Goal: Information Seeking & Learning: Learn about a topic

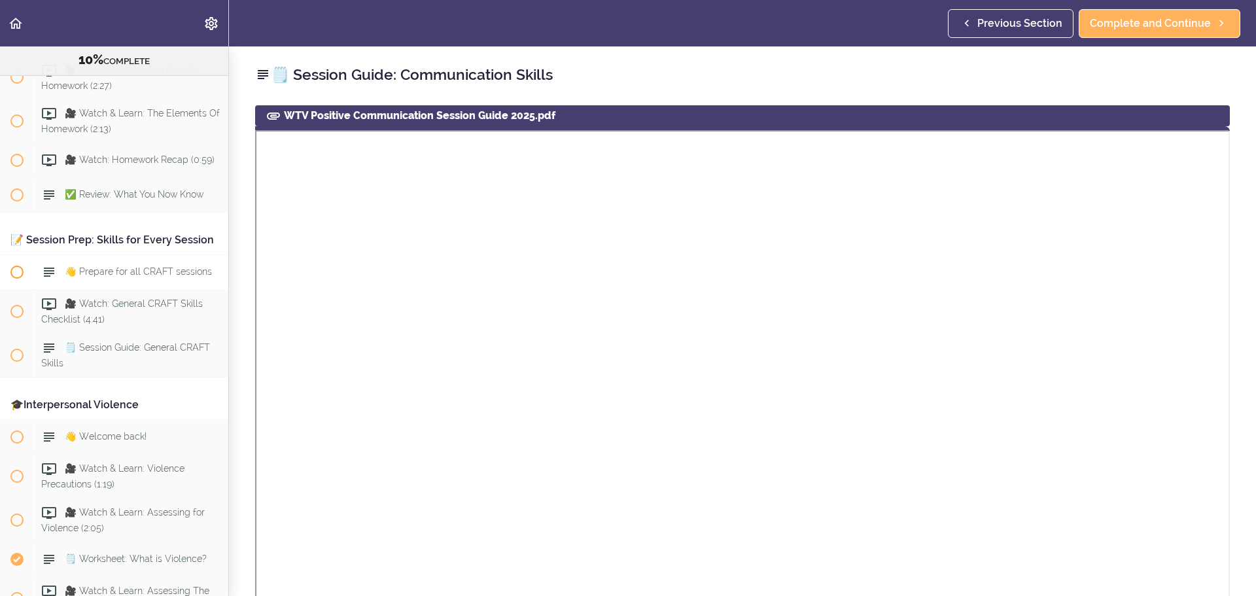
scroll to position [1178, 0]
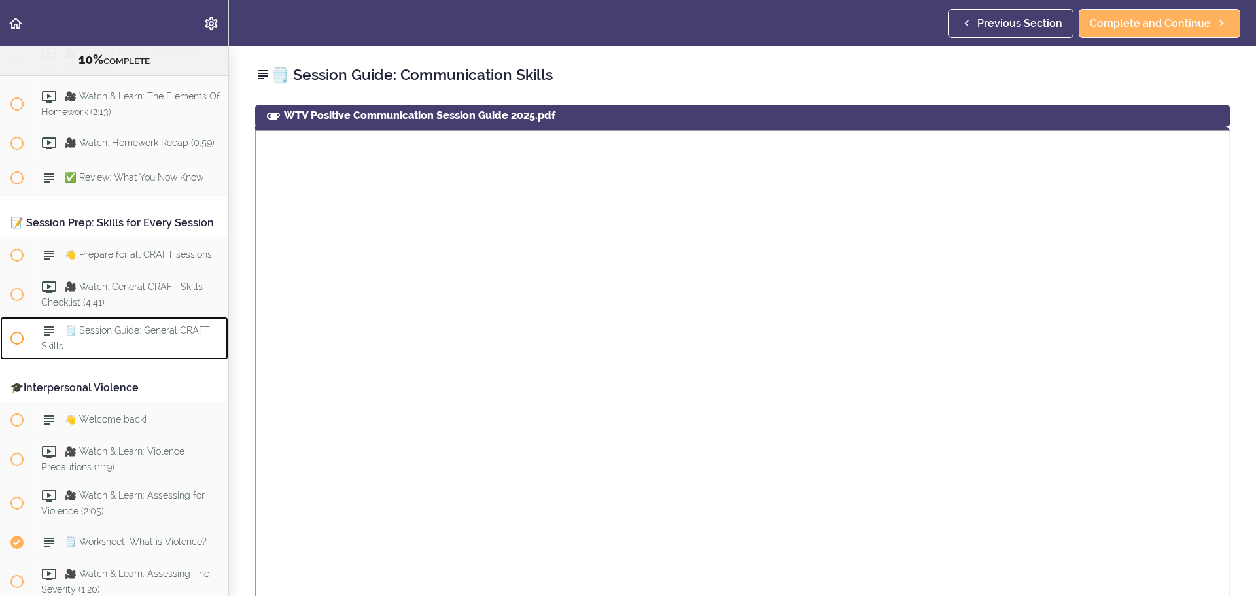
click at [147, 360] on div "🗒️ Session Guide: General CRAFT Skills" at bounding box center [131, 338] width 194 height 43
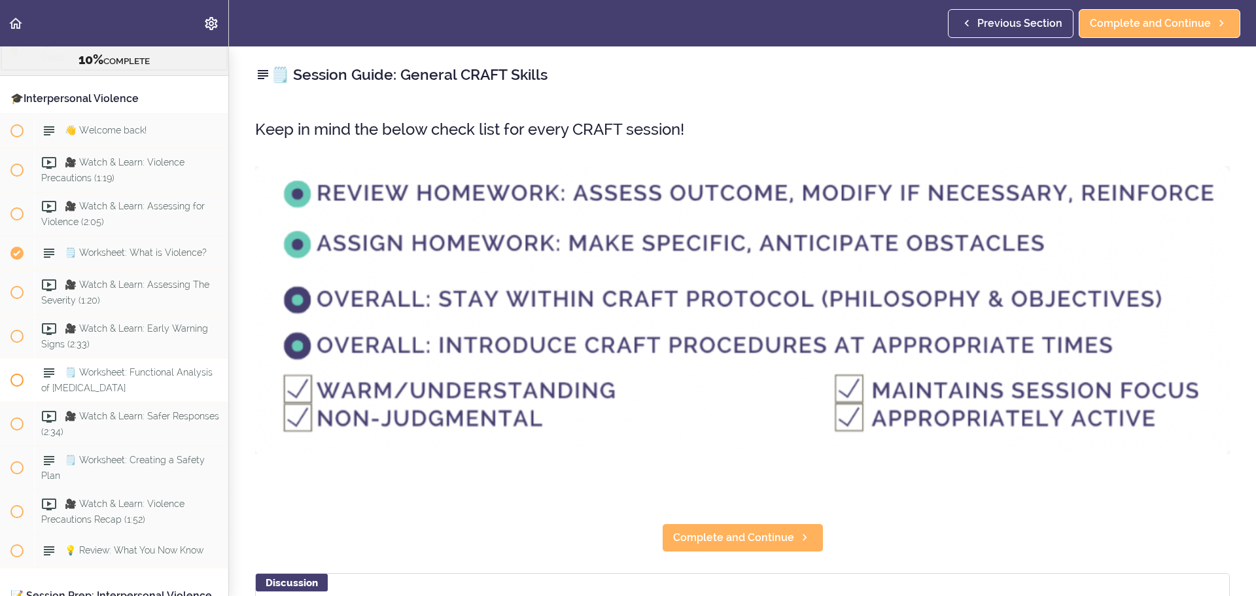
scroll to position [1489, 0]
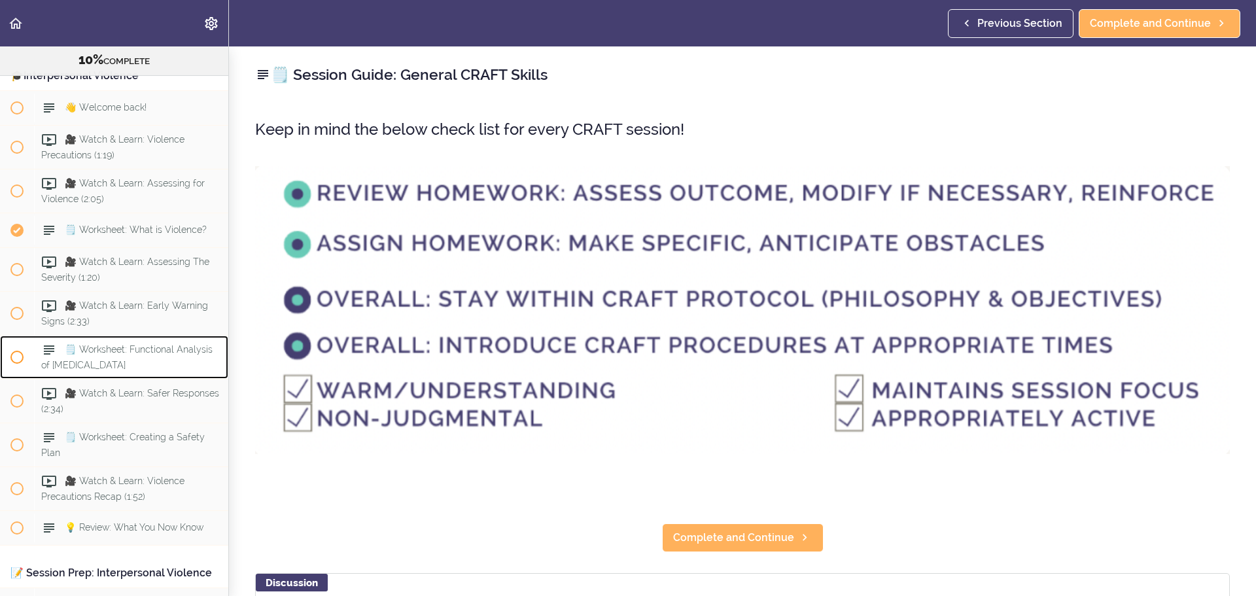
click at [147, 370] on span "🗒️ Worksheet: Functional Analysis of [MEDICAL_DATA]" at bounding box center [126, 357] width 171 height 26
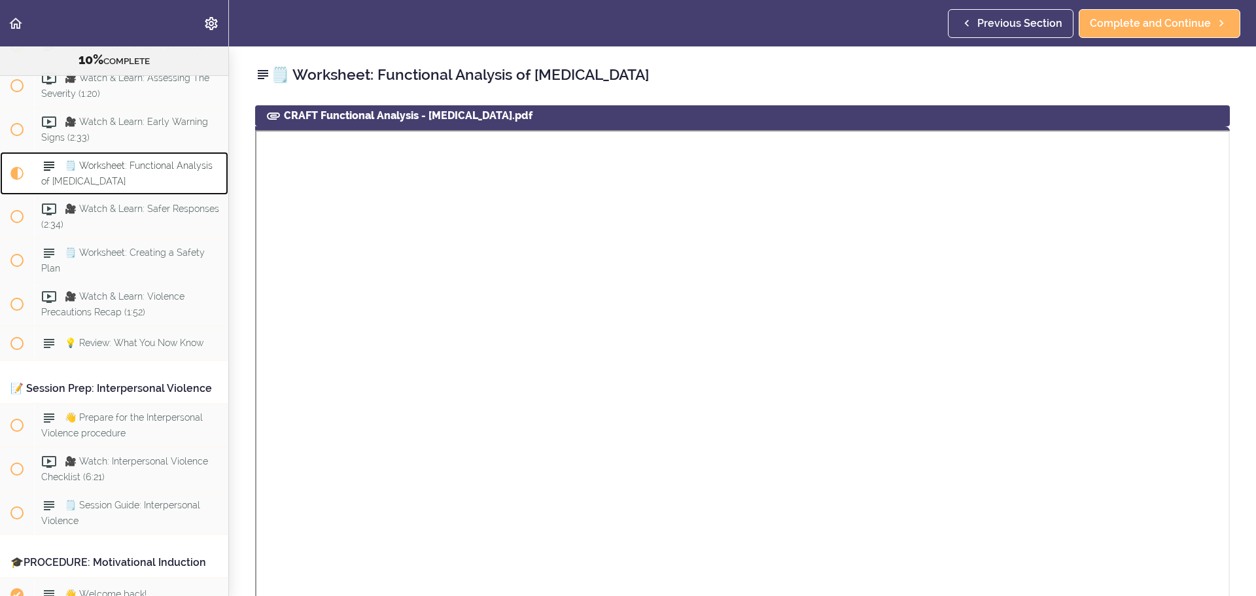
scroll to position [1755, 0]
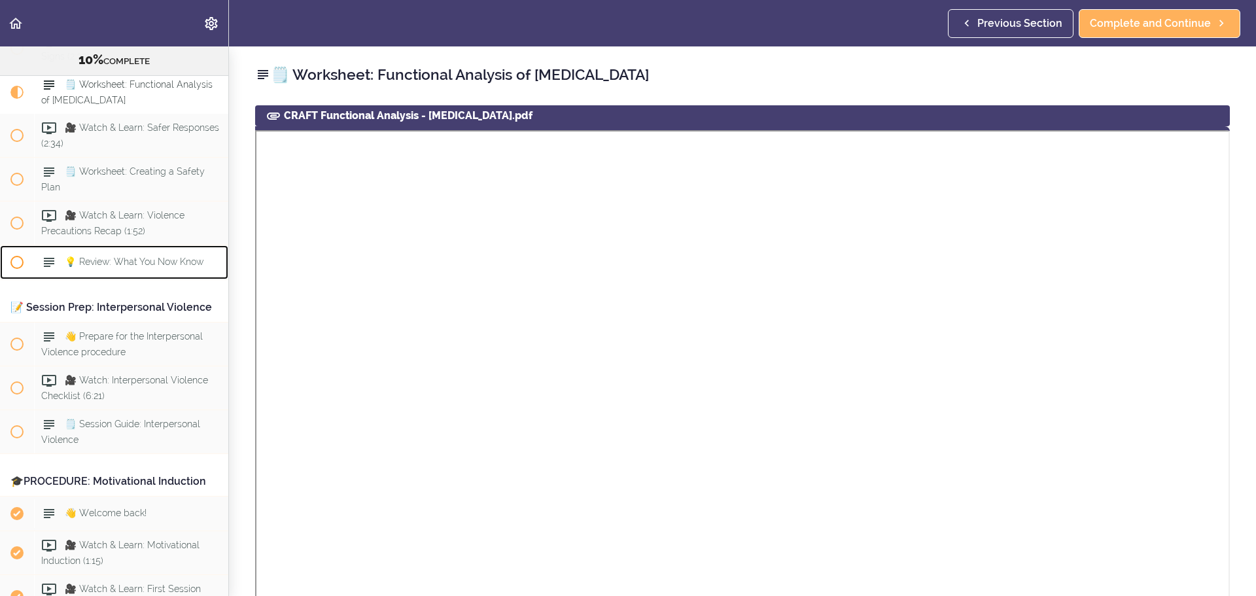
click at [177, 267] on span "💡 Review: What You Now Know" at bounding box center [134, 261] width 139 height 10
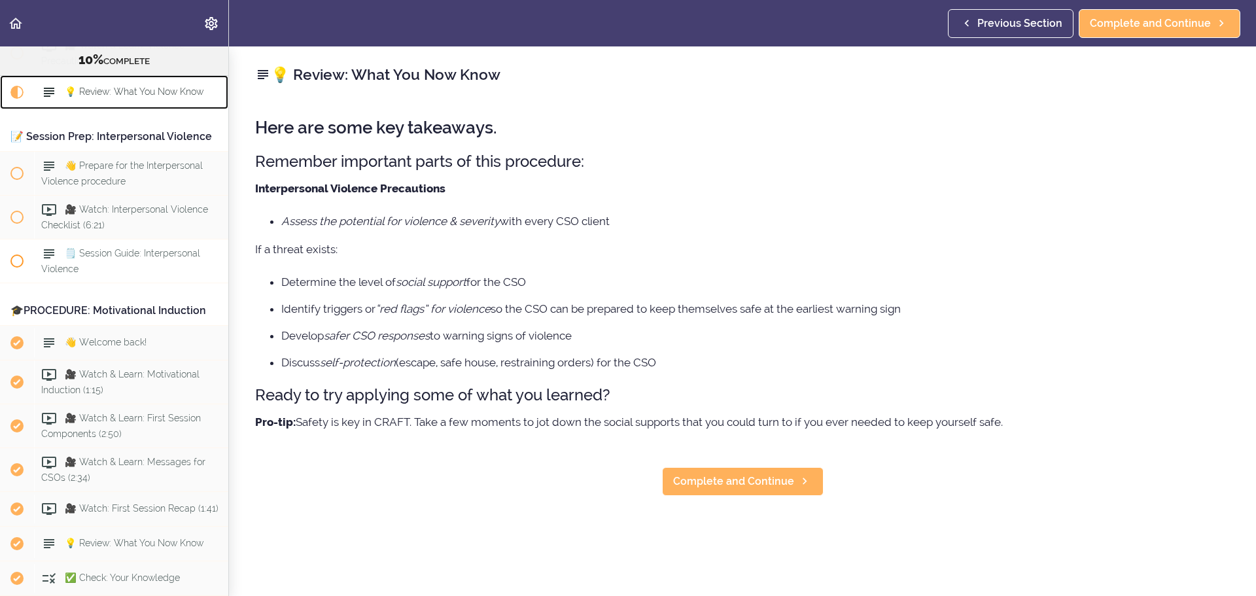
scroll to position [1930, 0]
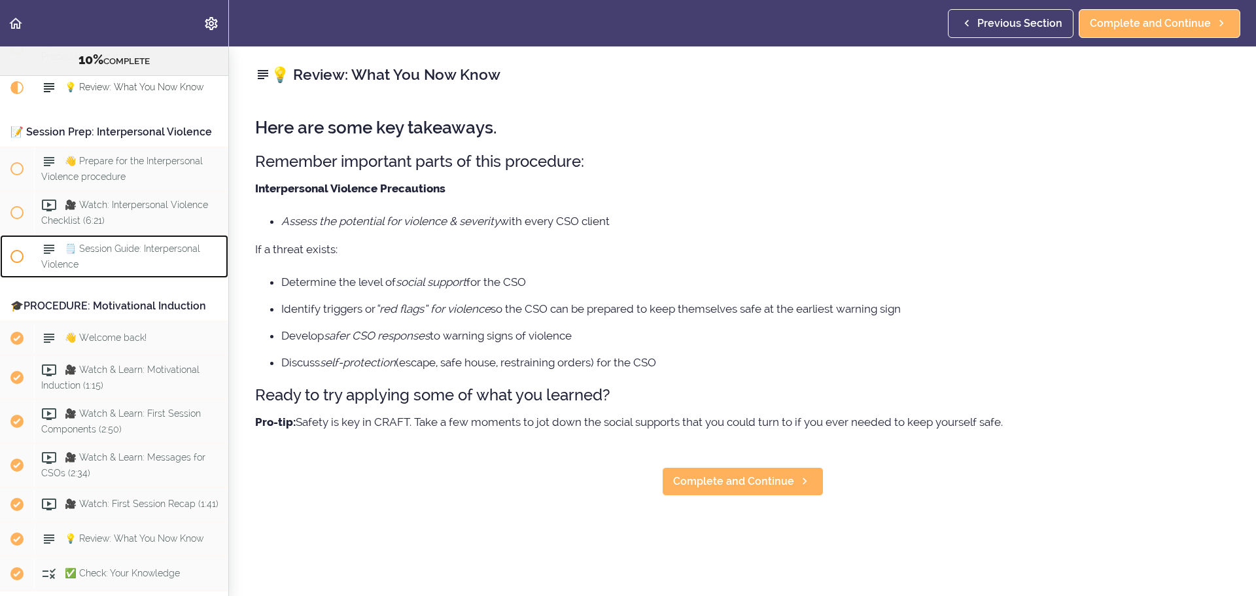
click at [175, 278] on div "🗒️ Session Guide: Interpersonal Violence" at bounding box center [131, 256] width 194 height 43
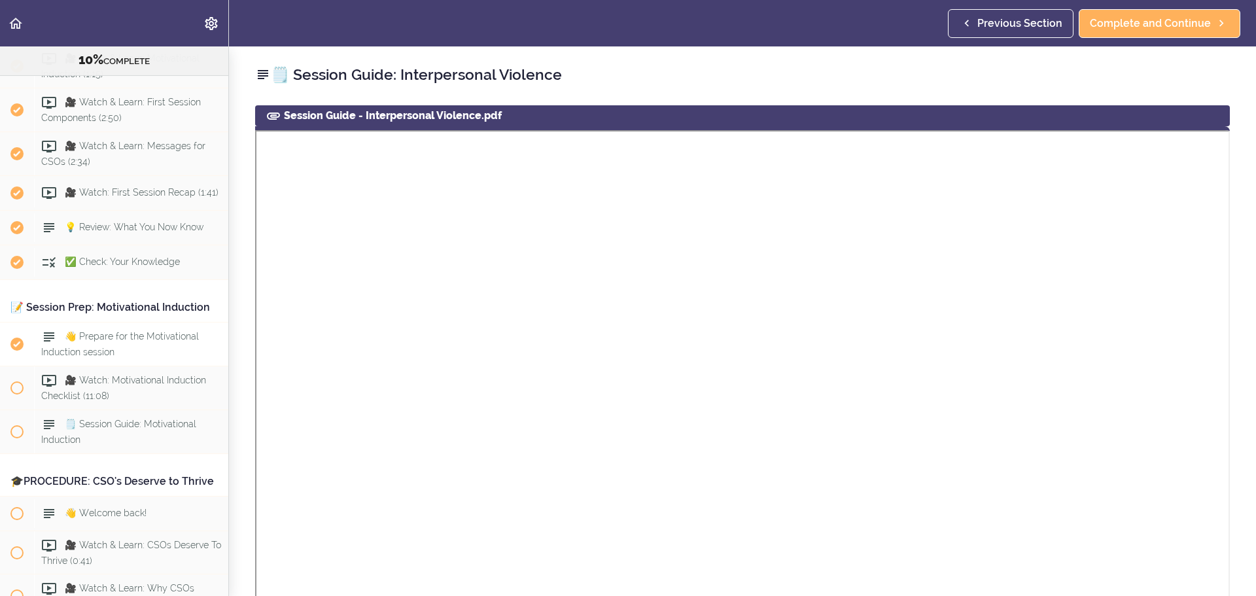
scroll to position [2307, 0]
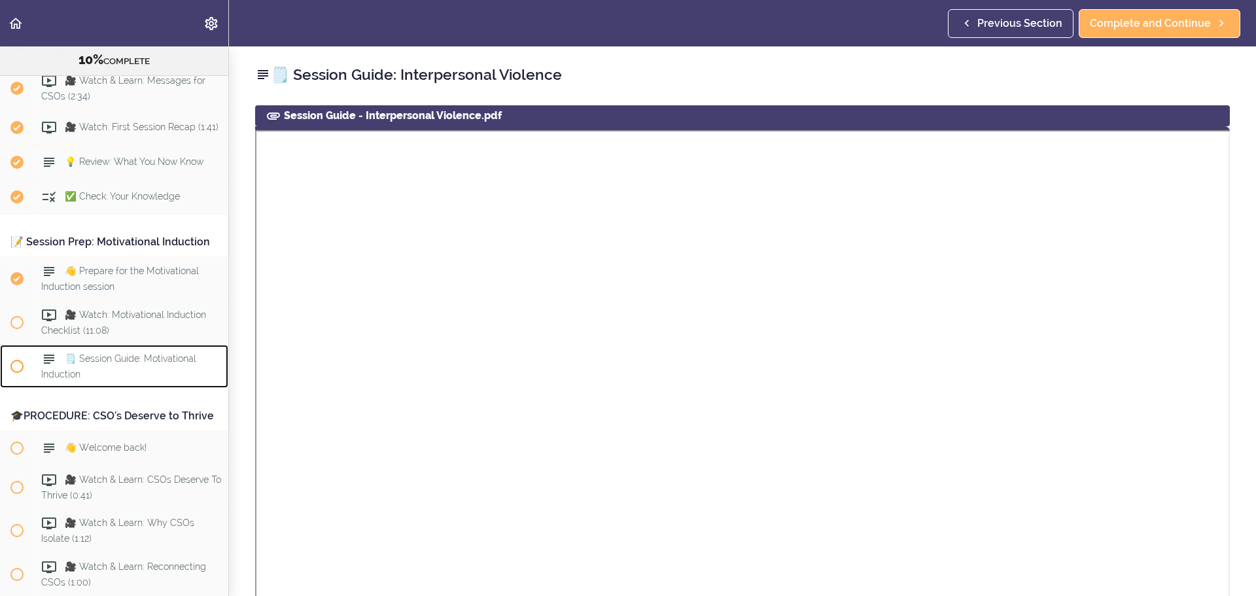
click at [139, 379] on span "🗒️ Session Guide: Motivational Induction" at bounding box center [118, 366] width 155 height 26
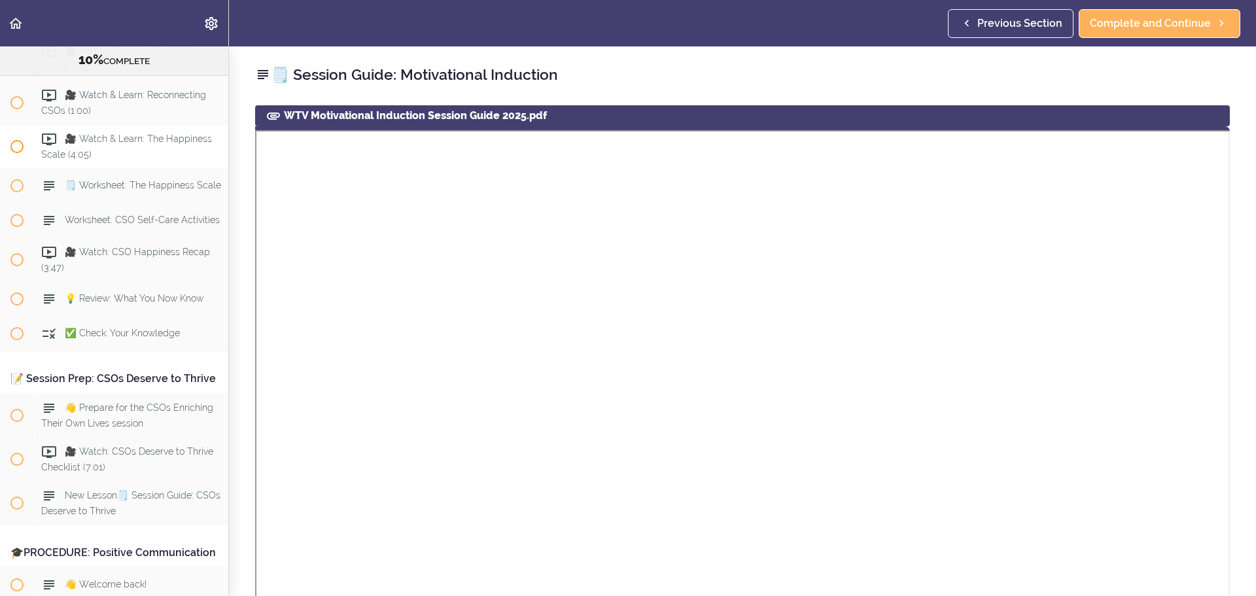
scroll to position [2802, 0]
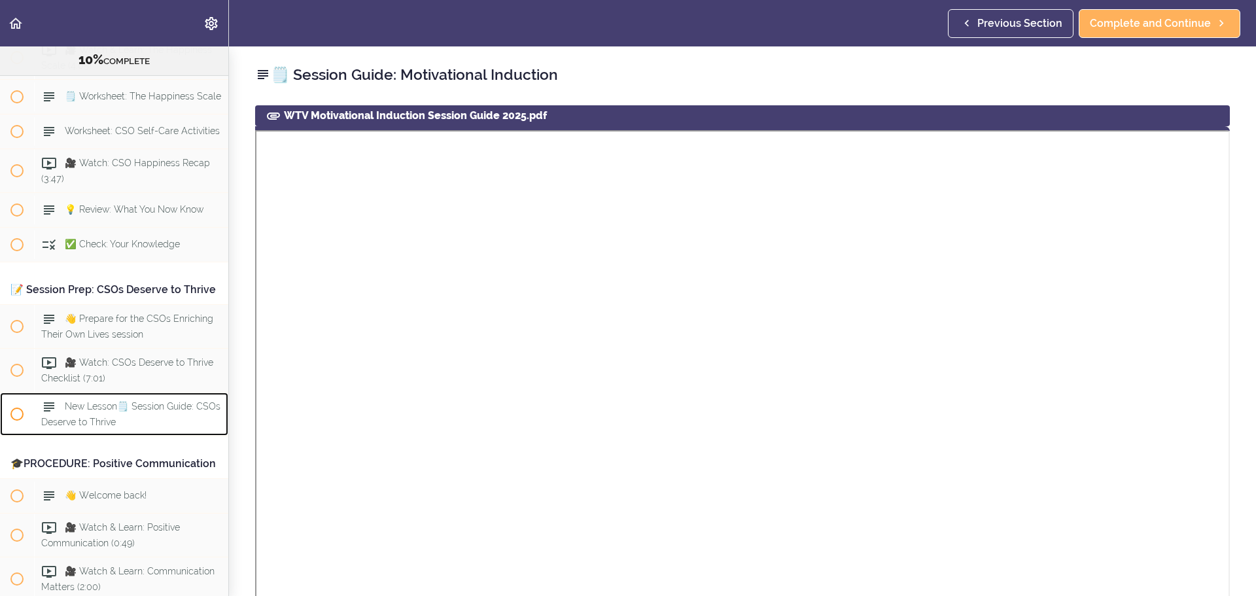
click at [120, 436] on div "New Lesson🗒️ Session Guide: CSOs Deserve to Thrive" at bounding box center [131, 414] width 194 height 43
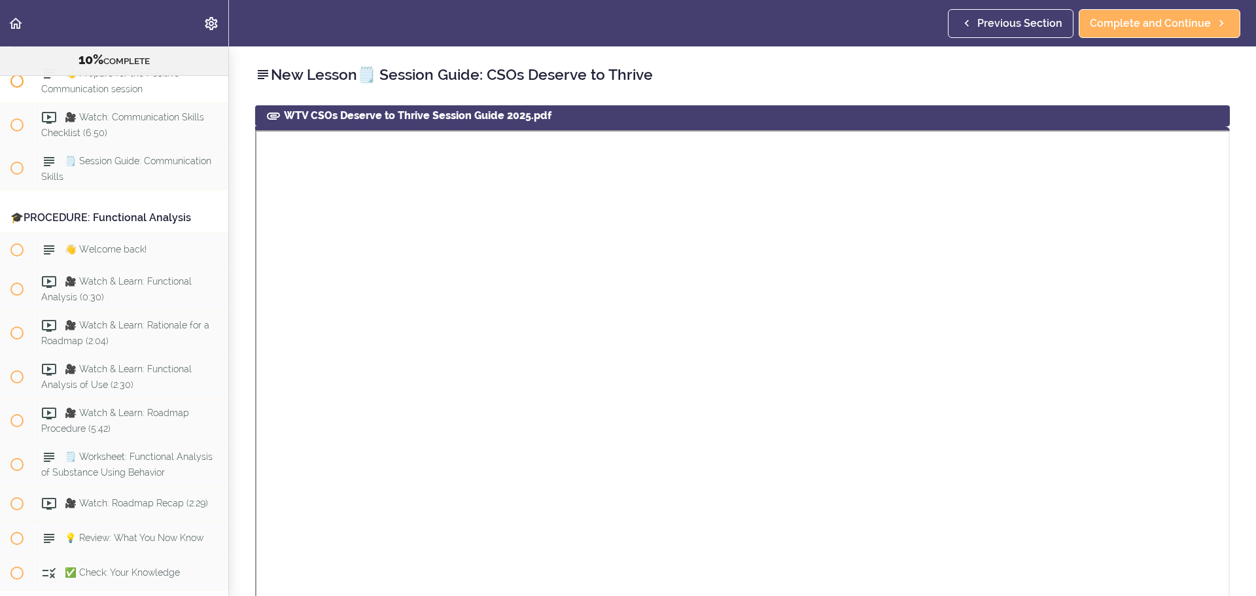
scroll to position [3984, 0]
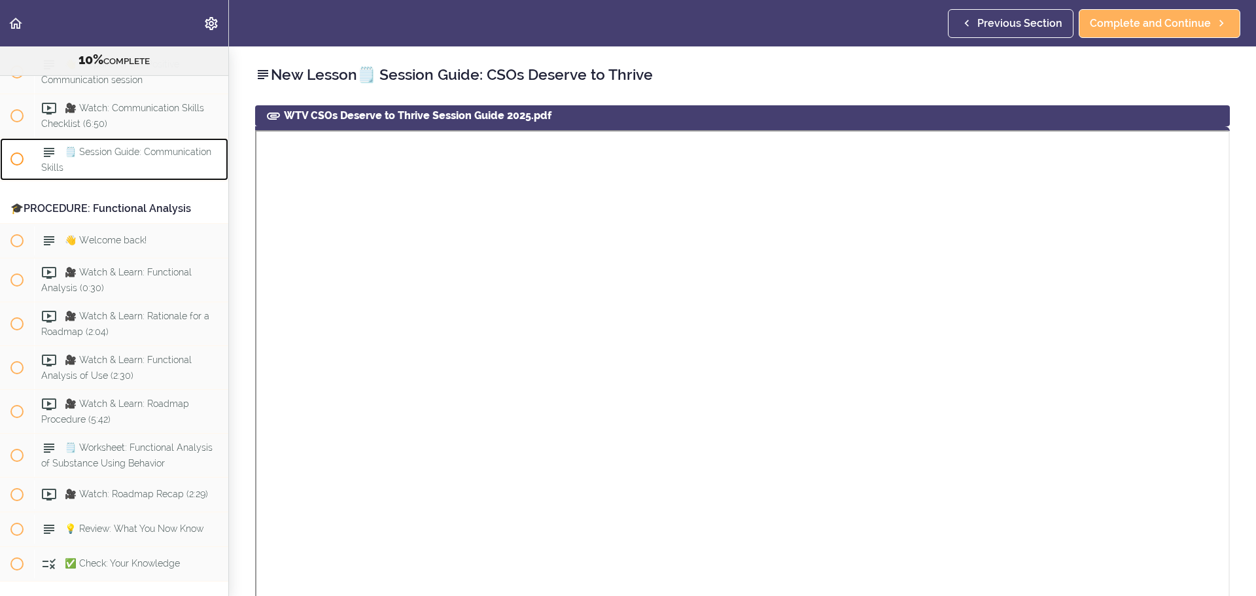
click at [146, 172] on span "🗒️ Session Guide: Communication Skills" at bounding box center [126, 160] width 170 height 26
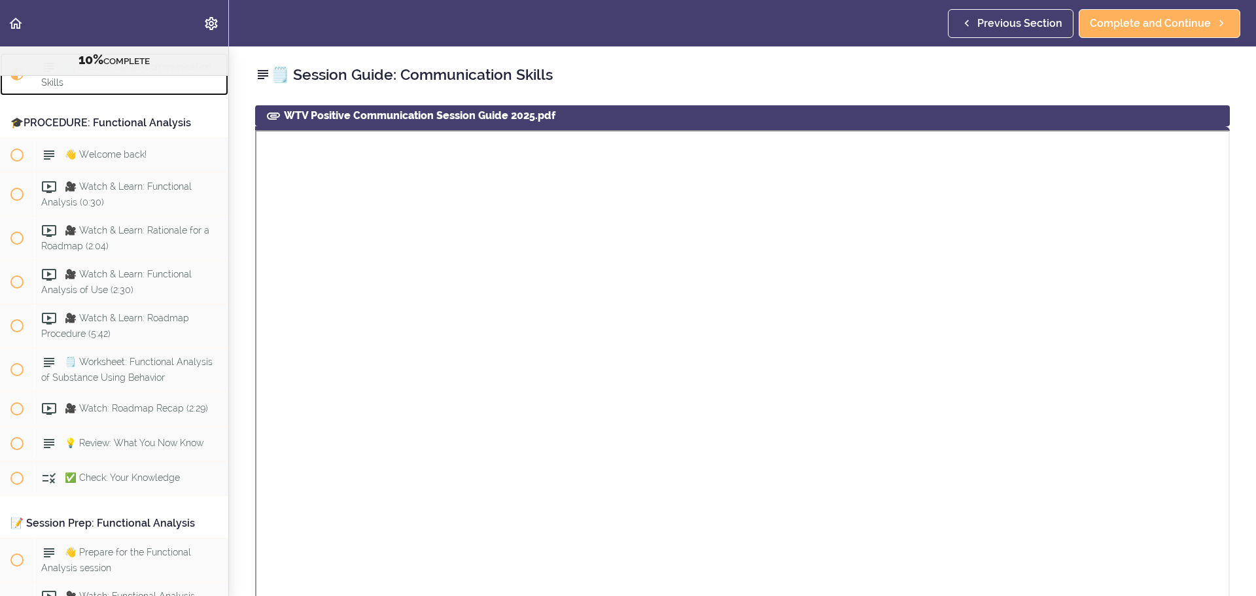
scroll to position [4142, 0]
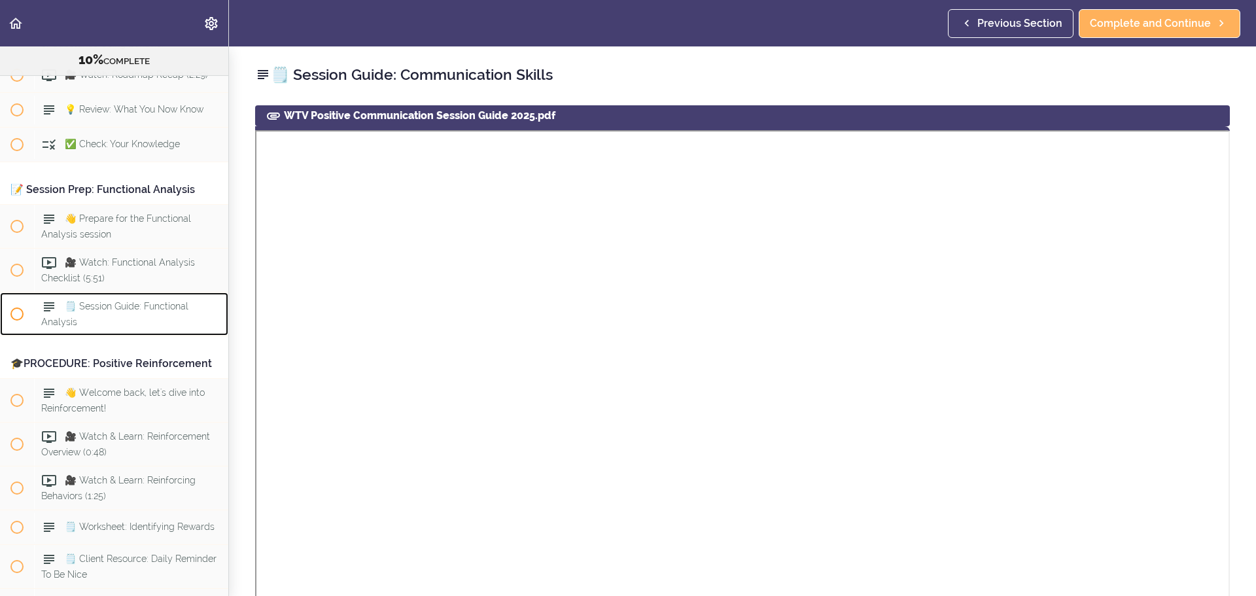
click at [113, 326] on span "🗒️ Session Guide: Functional Analysis" at bounding box center [114, 314] width 147 height 26
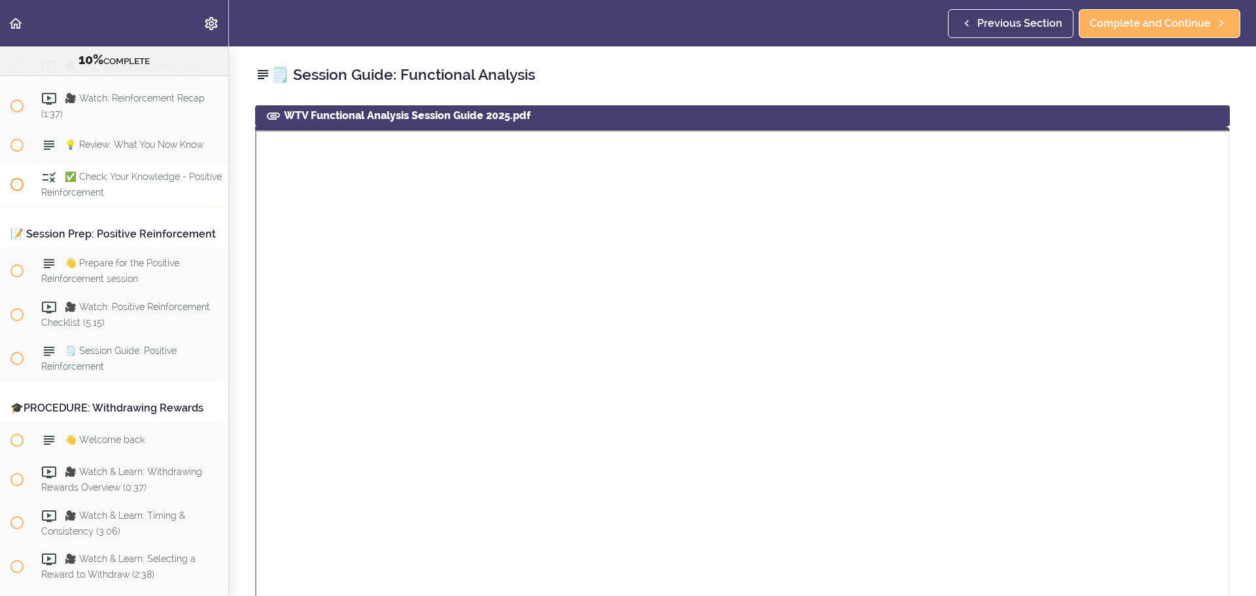
scroll to position [5109, 0]
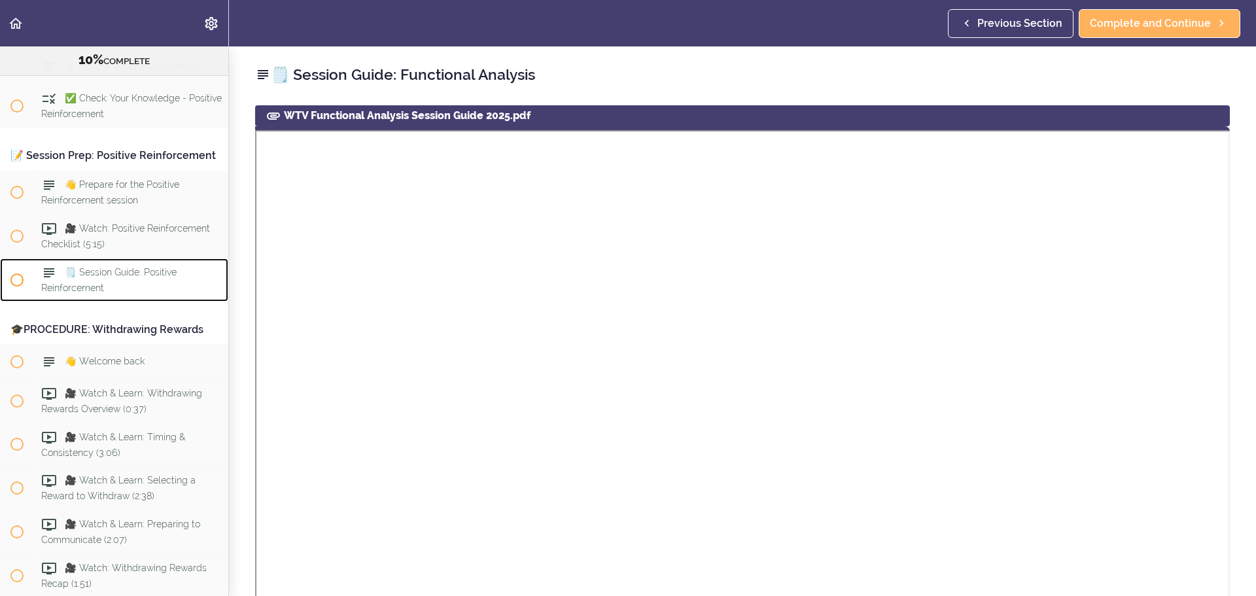
click at [145, 302] on div "🗒️ Session Guide: Positive Reinforcement" at bounding box center [131, 279] width 194 height 43
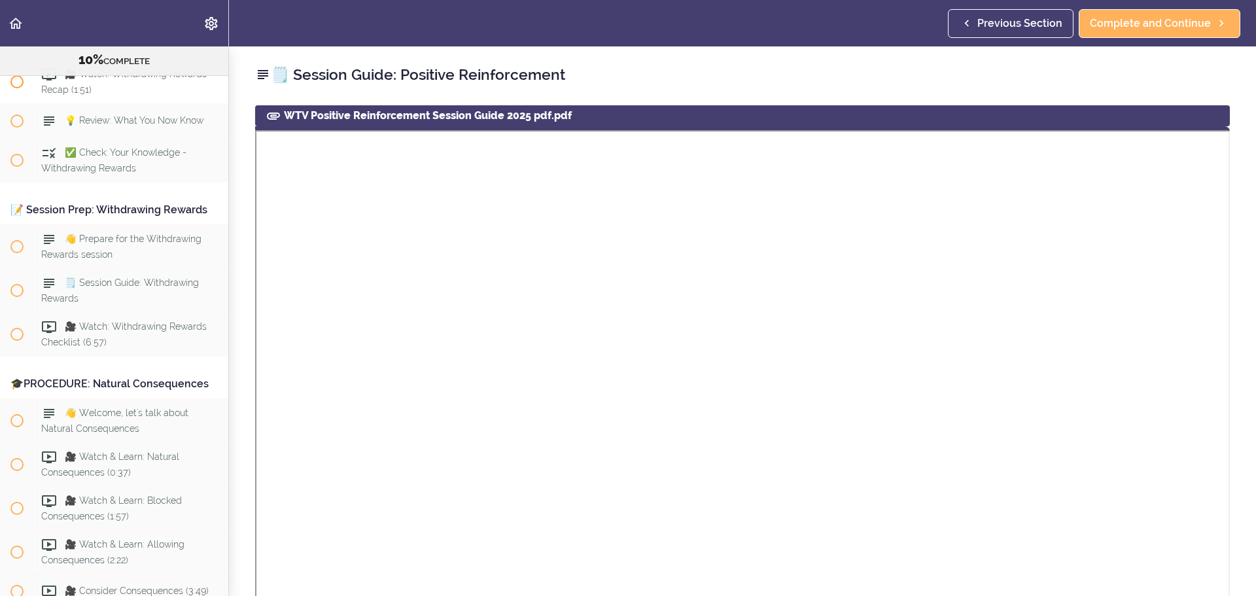
scroll to position [5624, 0]
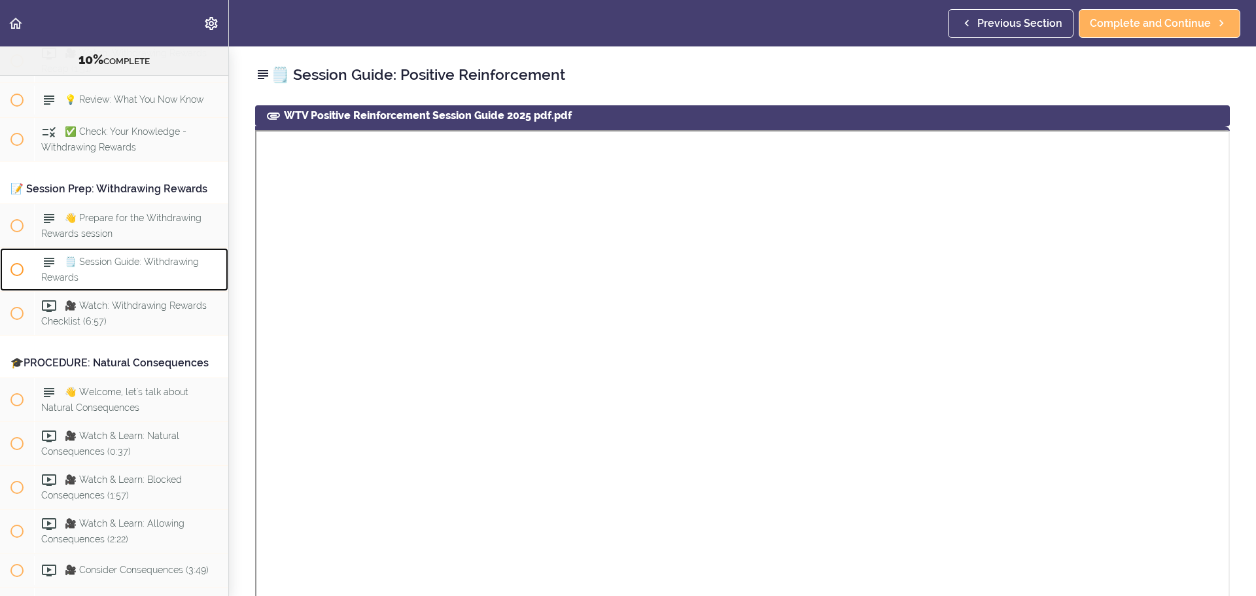
click at [119, 291] on div "🗒️ Session Guide: Withdrawing Rewards" at bounding box center [131, 269] width 194 height 43
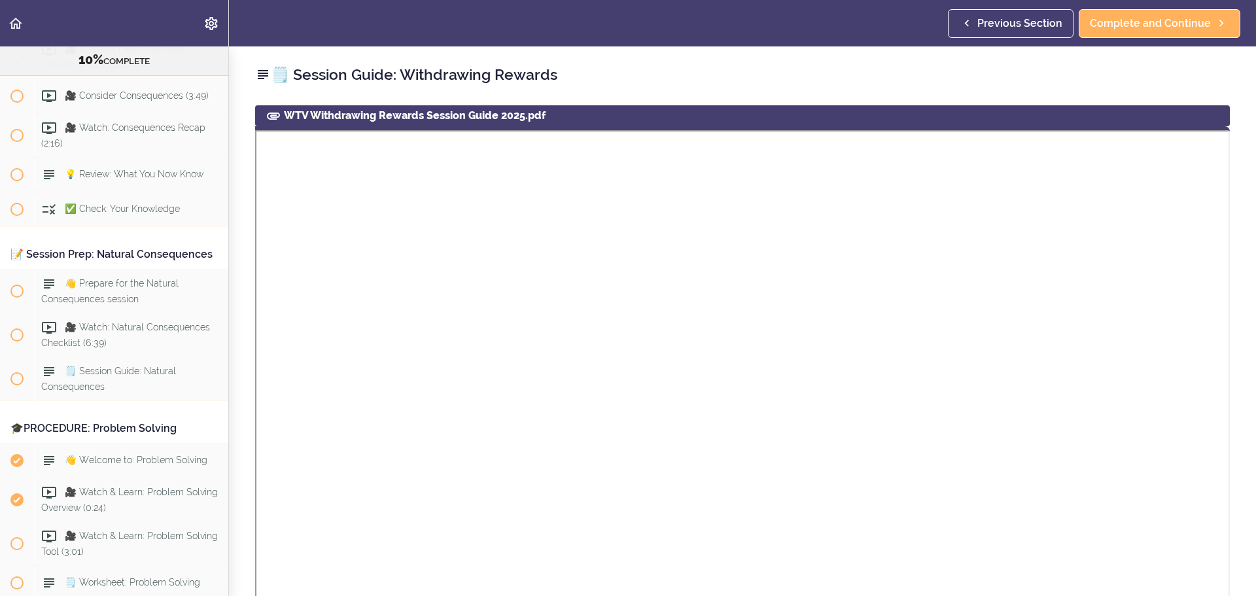
scroll to position [6129, 0]
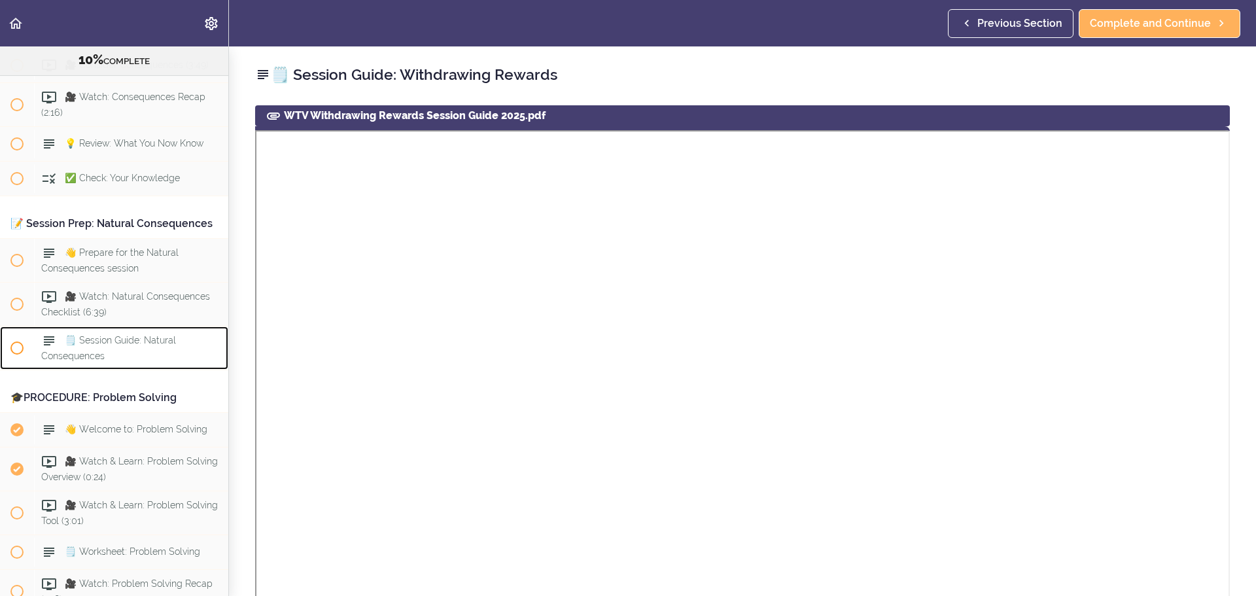
click at [109, 370] on div "🗒️ Session Guide: Natural Consequences" at bounding box center [131, 347] width 194 height 43
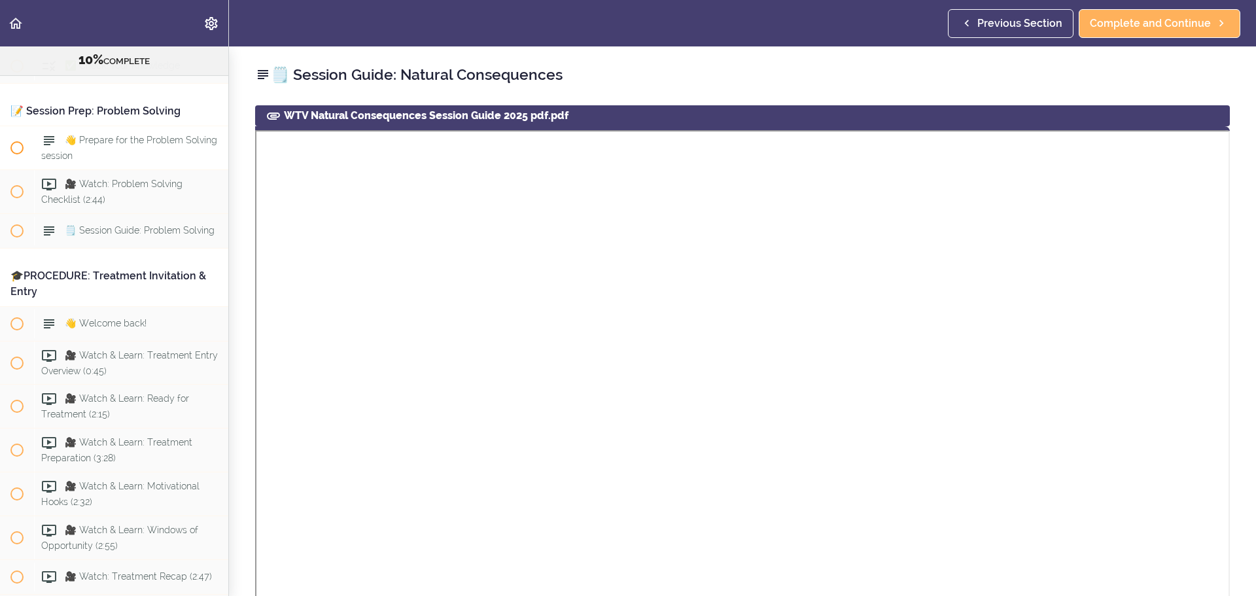
scroll to position [6794, 0]
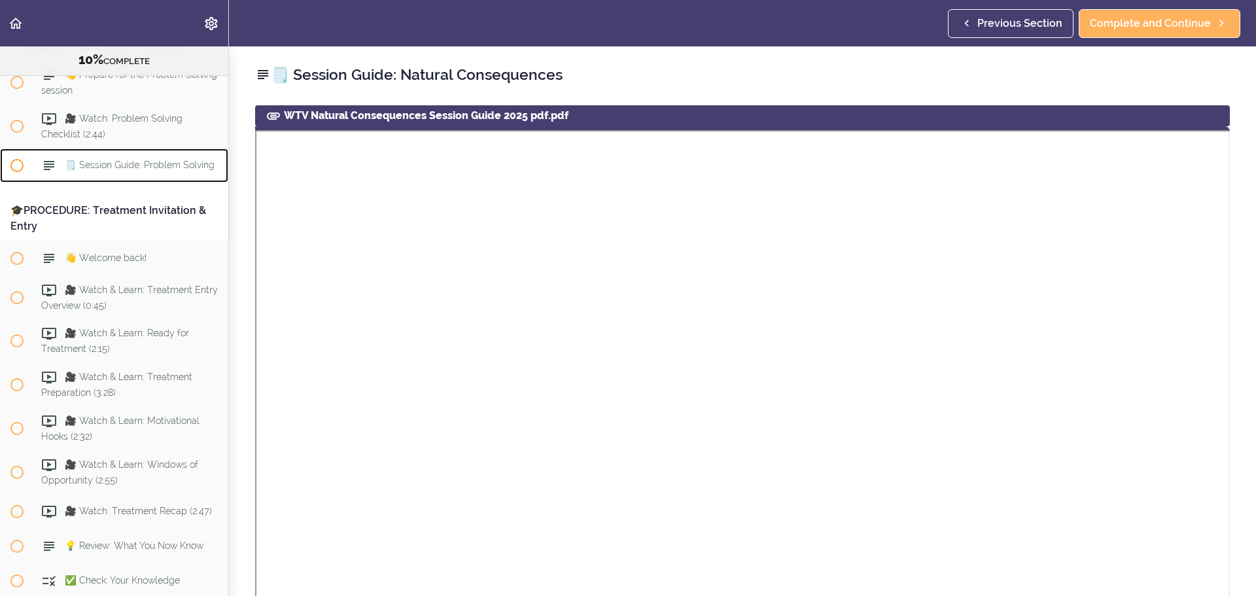
click at [153, 180] on div "🗒️ Session Guide: Problem Solving" at bounding box center [131, 165] width 194 height 29
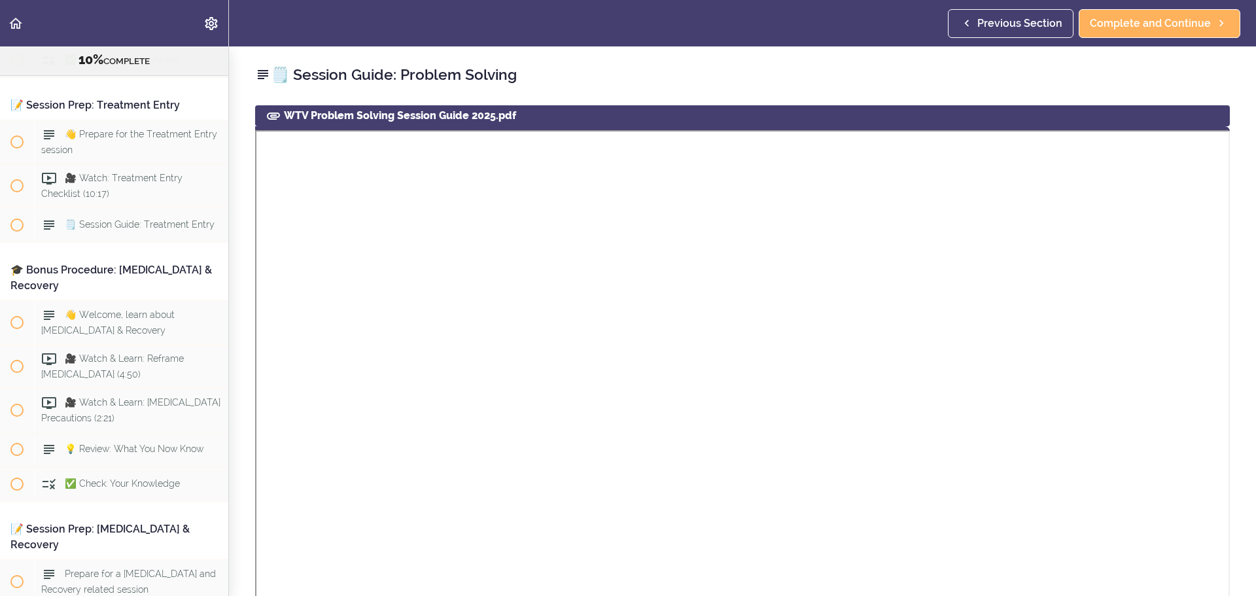
scroll to position [7345, 0]
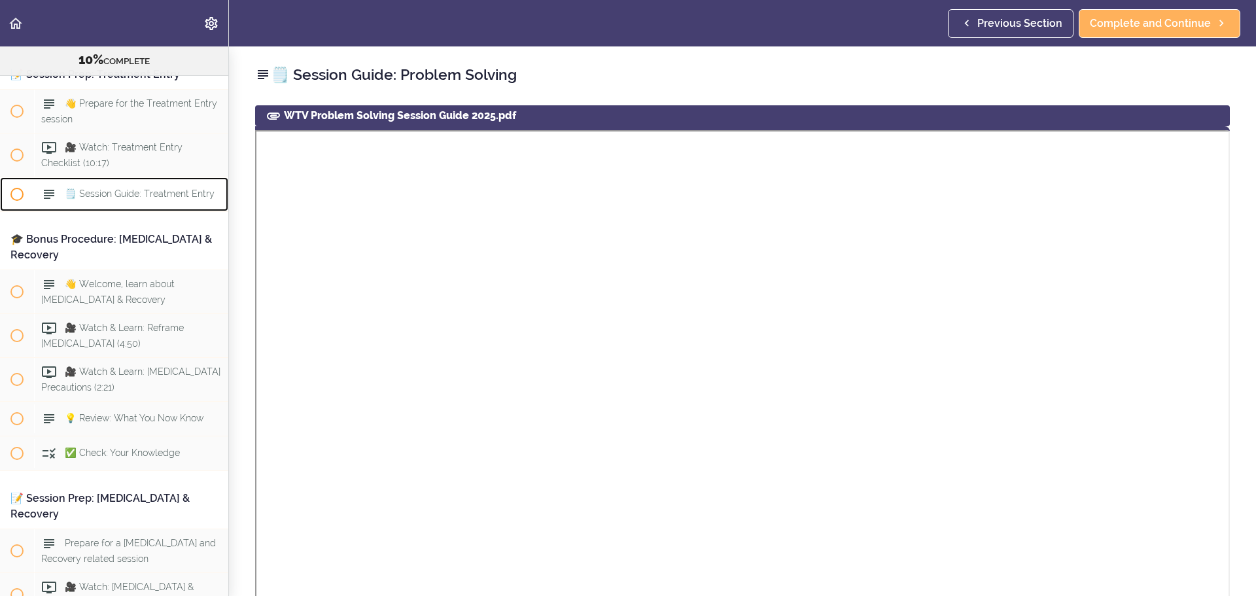
click at [174, 200] on span "🗒️ Session Guide: Treatment Entry" at bounding box center [140, 194] width 150 height 10
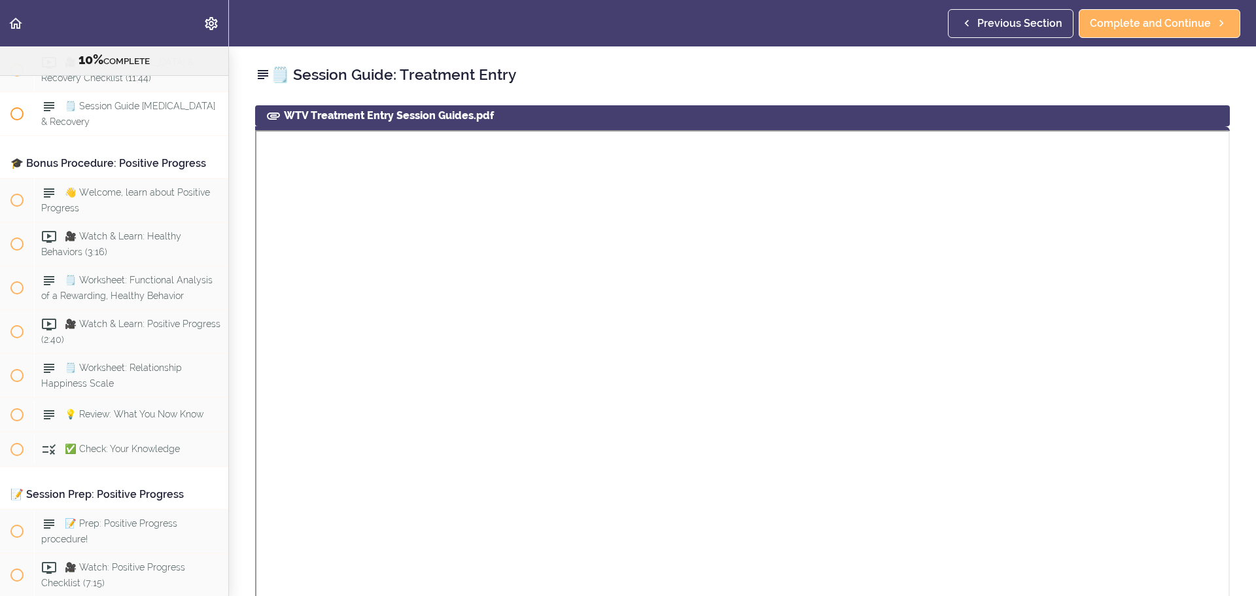
scroll to position [7935, 0]
